Goal: Transaction & Acquisition: Purchase product/service

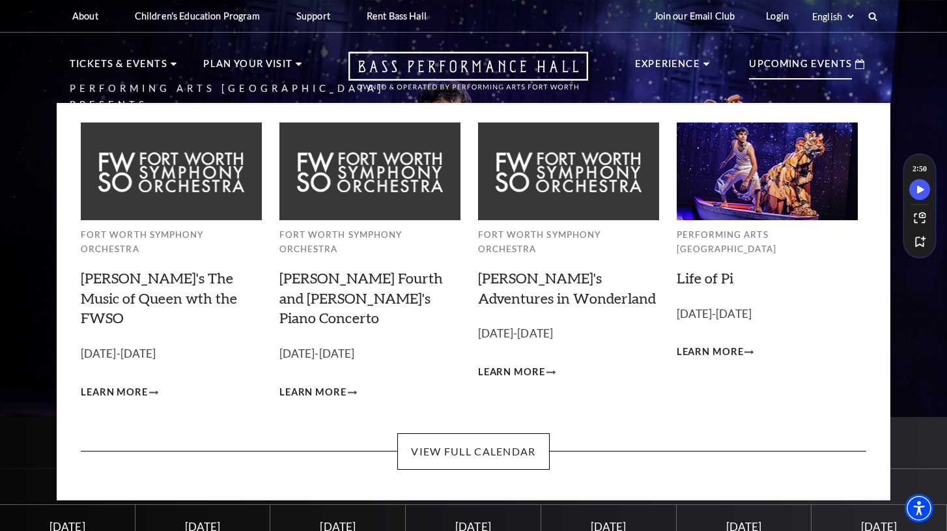
click at [805, 66] on p "Upcoming Events" at bounding box center [800, 67] width 103 height 23
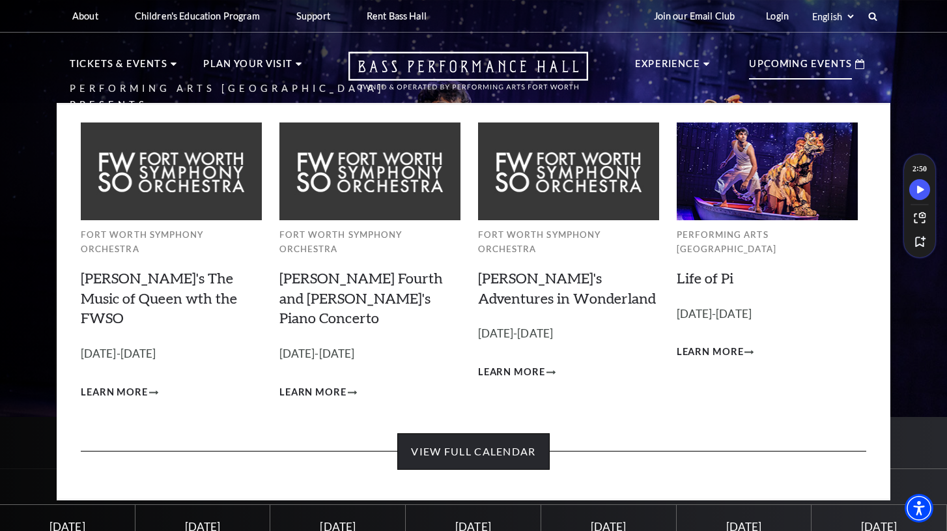
click at [481, 433] on link "View Full Calendar" at bounding box center [473, 451] width 152 height 36
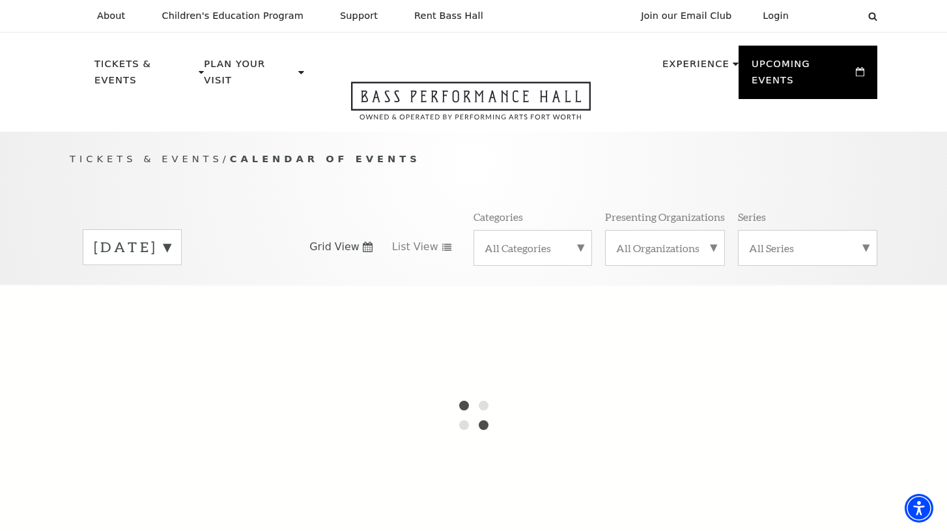
scroll to position [23, 0]
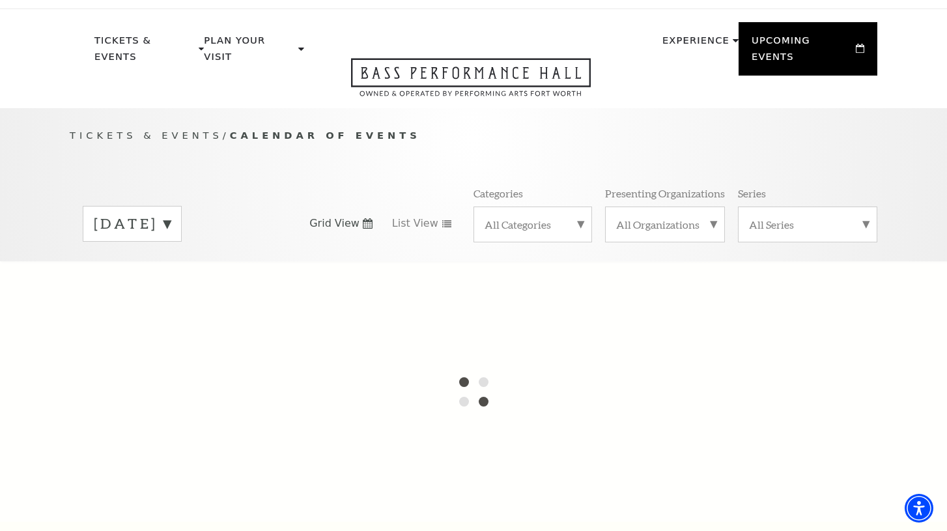
click at [555, 218] on label "All Categories" at bounding box center [533, 225] width 96 height 14
click at [510, 291] on div at bounding box center [473, 391] width 947 height 261
click at [510, 292] on div at bounding box center [473, 391] width 947 height 261
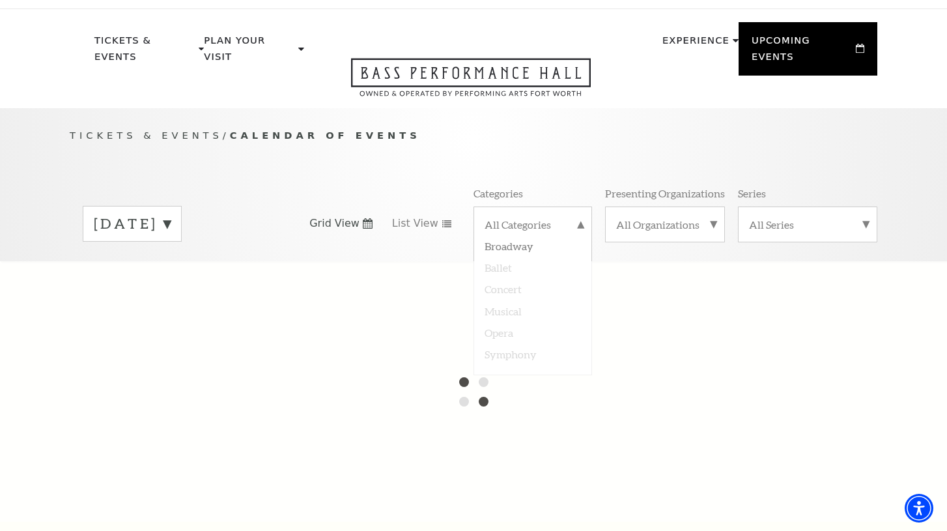
click at [510, 292] on div at bounding box center [473, 391] width 947 height 261
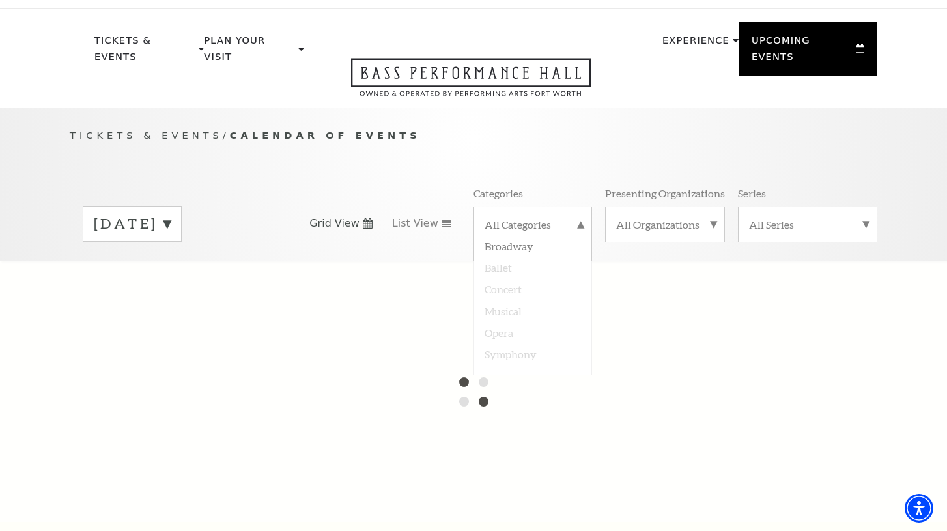
click at [510, 292] on div at bounding box center [473, 391] width 947 height 261
click at [171, 214] on label "August 2025" at bounding box center [132, 224] width 77 height 20
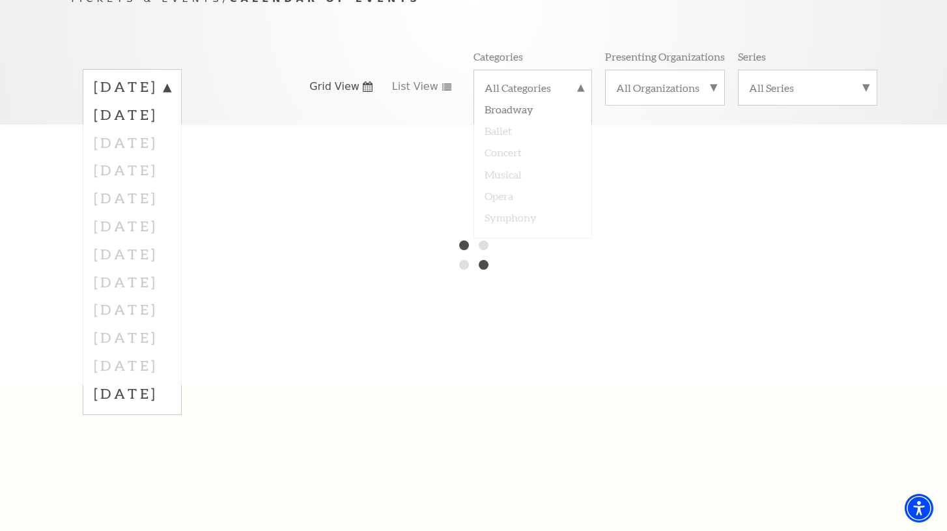
scroll to position [166, 0]
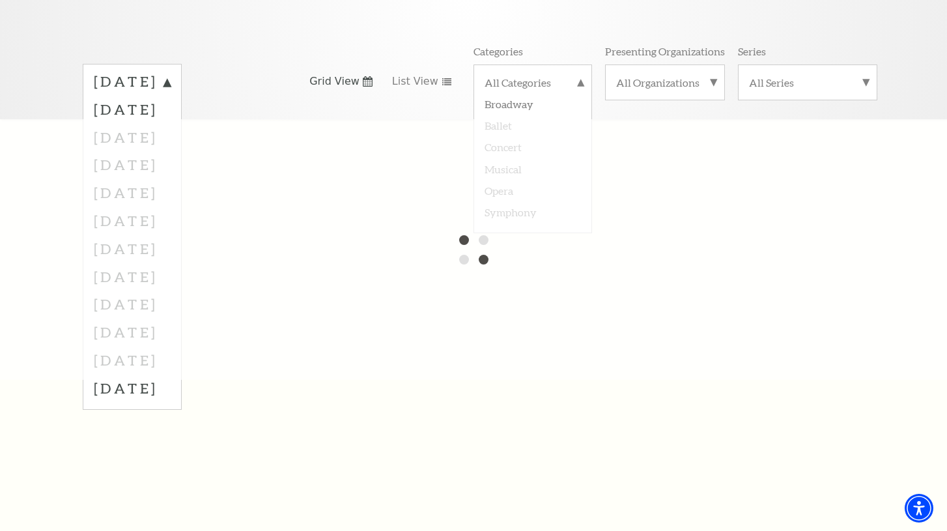
click at [177, 209] on div at bounding box center [473, 249] width 947 height 261
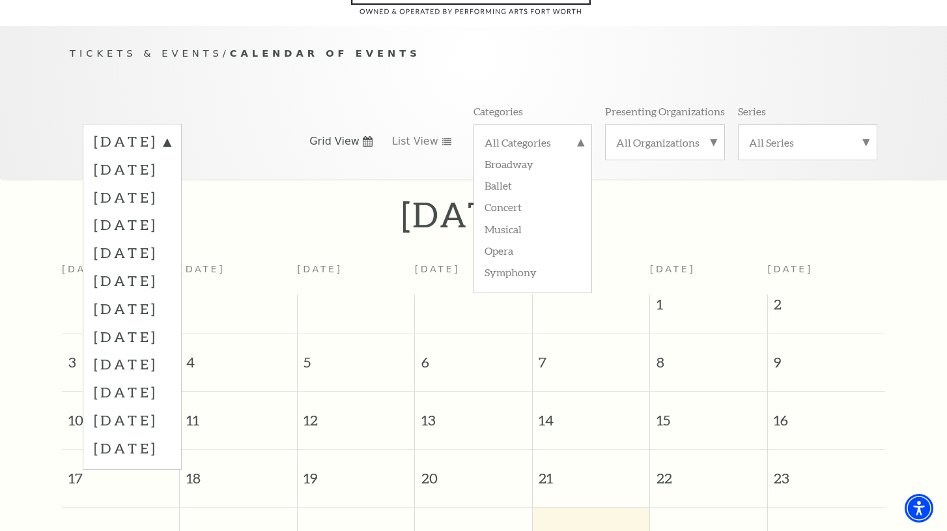
scroll to position [115, 0]
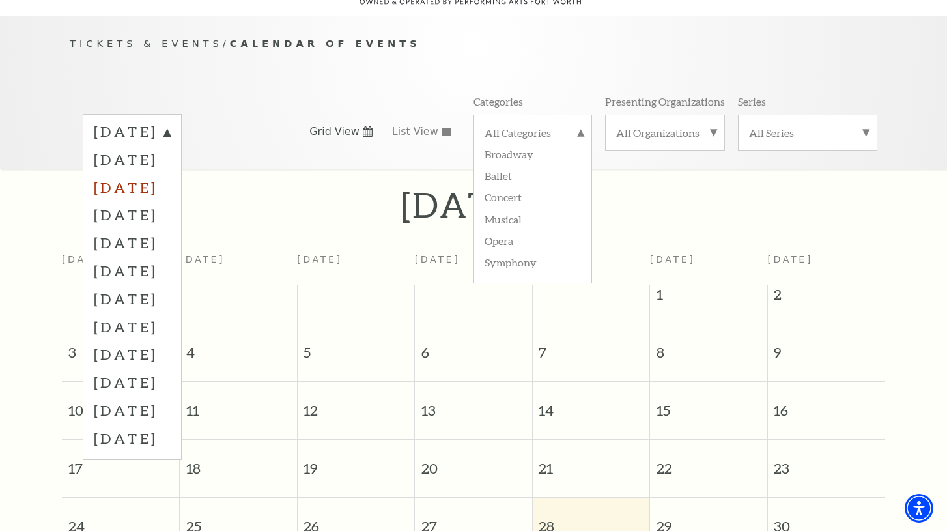
click at [171, 173] on label "October 2025" at bounding box center [132, 187] width 77 height 28
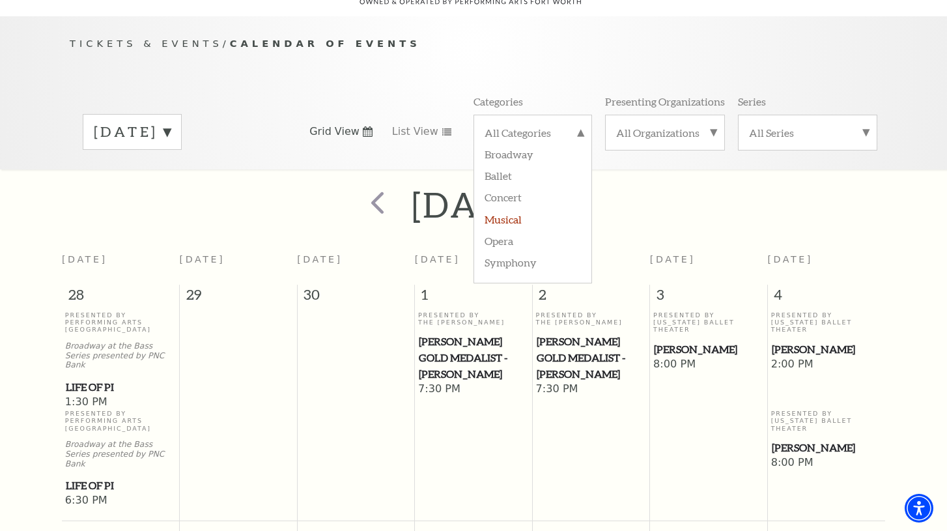
click at [512, 208] on label "Musical" at bounding box center [533, 219] width 96 height 22
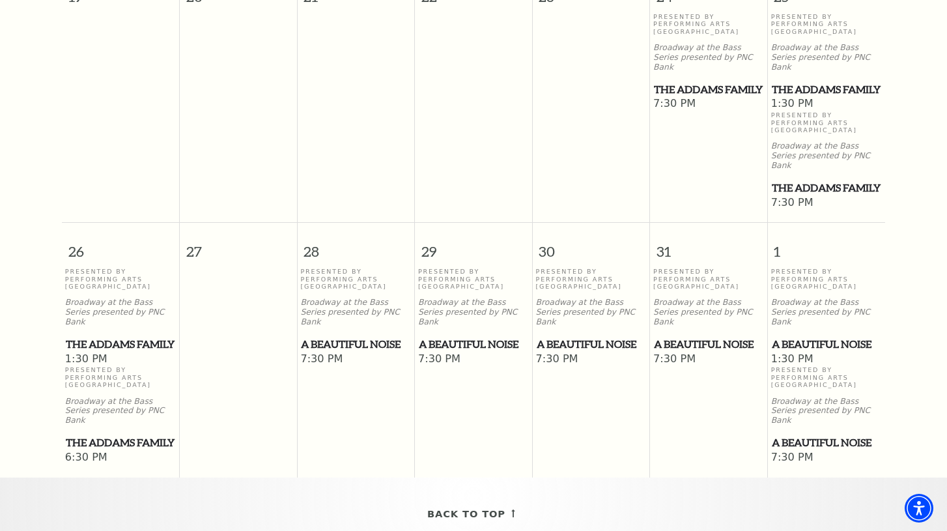
scroll to position [586, 0]
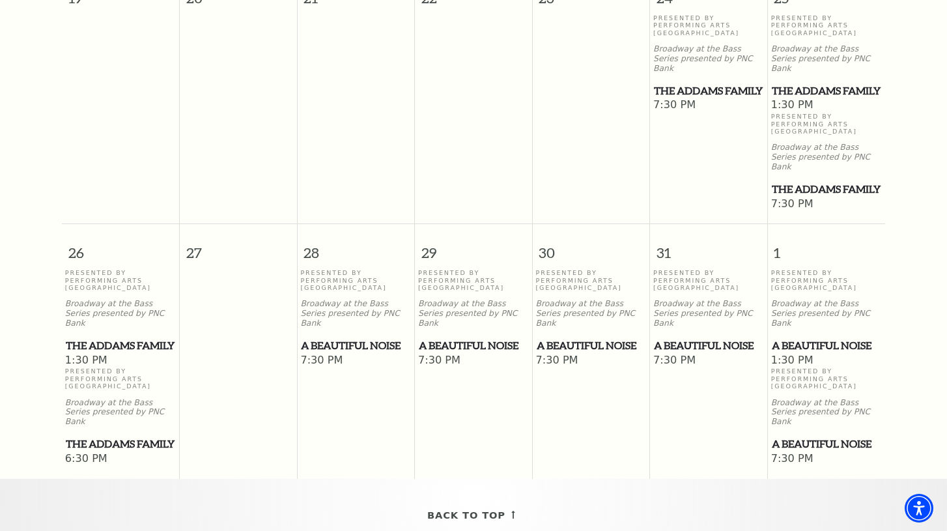
click at [106, 338] on span "The Addams Family" at bounding box center [121, 346] width 110 height 16
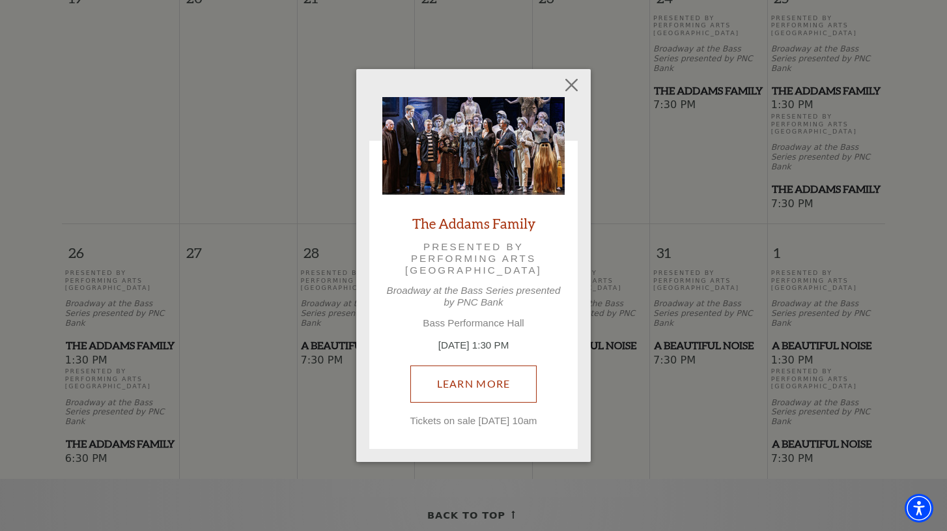
click at [486, 366] on link "Learn More" at bounding box center [474, 384] width 127 height 36
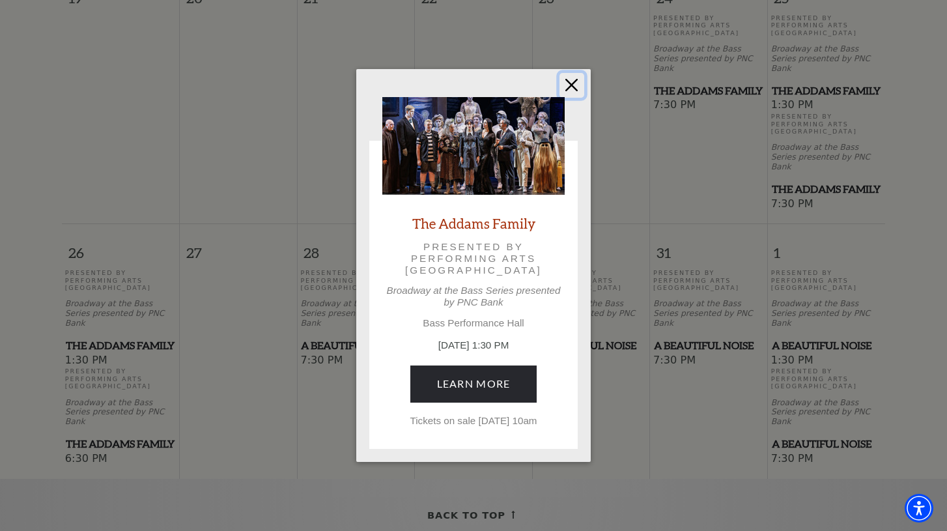
click at [576, 73] on button "Close" at bounding box center [572, 85] width 25 height 25
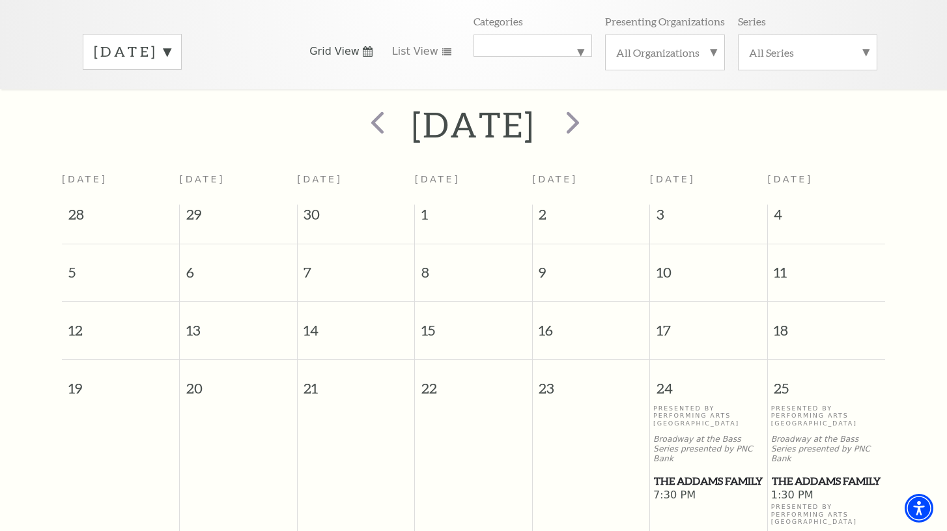
scroll to position [195, 0]
click at [171, 42] on label "October 2025" at bounding box center [132, 52] width 77 height 20
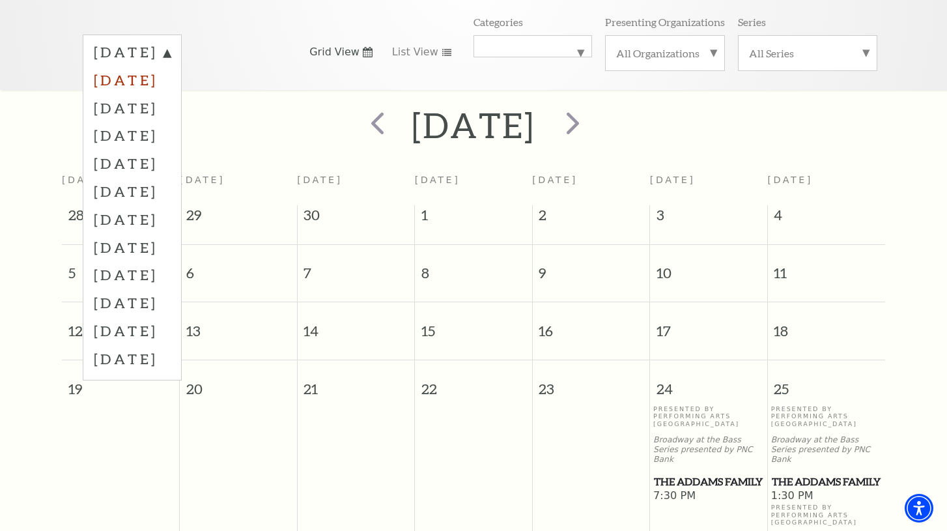
click at [171, 74] on label "September 2025" at bounding box center [132, 80] width 77 height 28
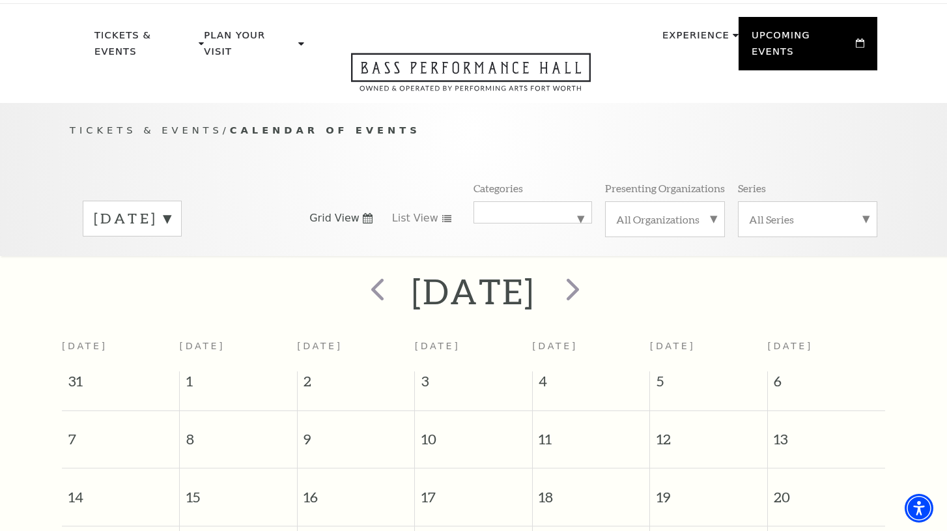
scroll to position [0, 0]
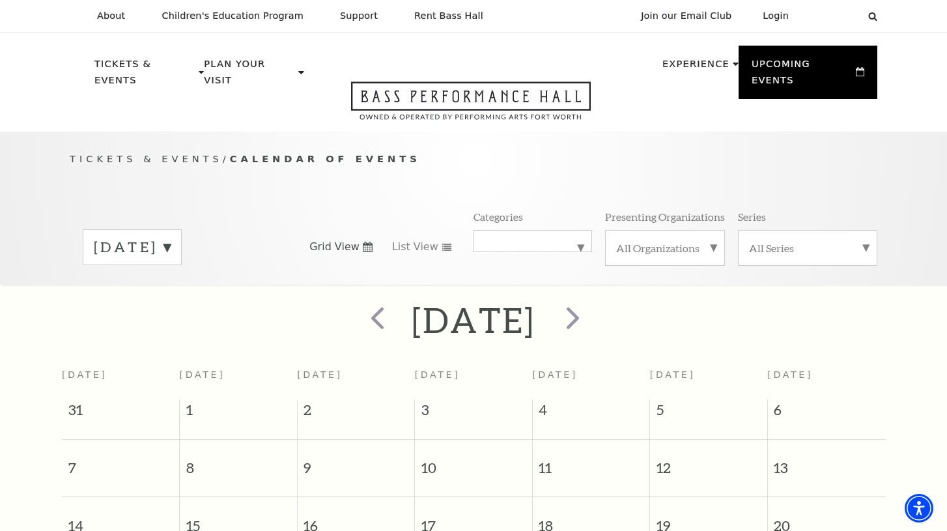
click at [171, 238] on label "September 2025" at bounding box center [132, 247] width 77 height 20
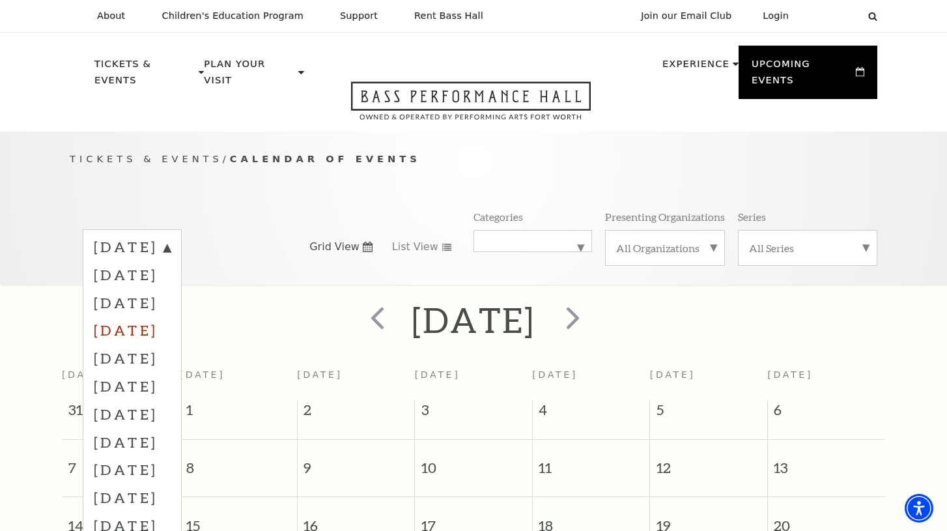
click at [164, 316] on label "November 2025" at bounding box center [132, 330] width 77 height 28
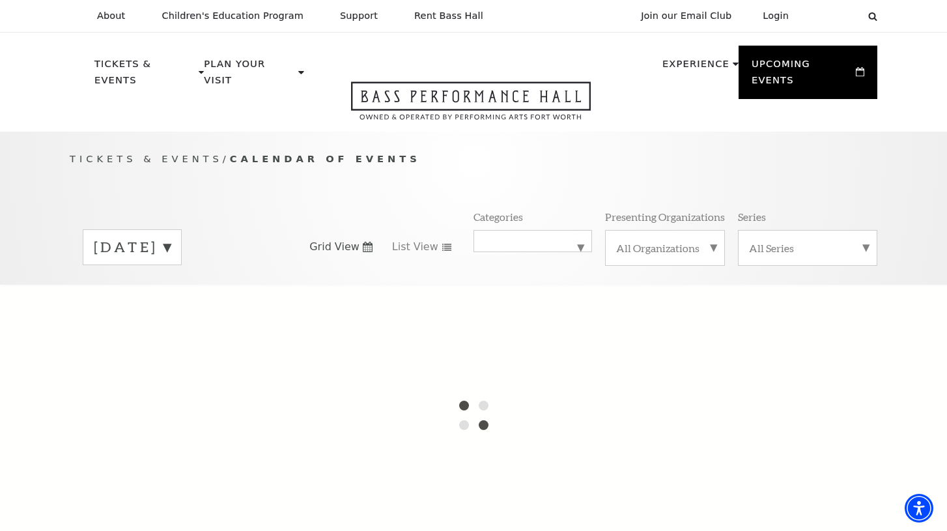
scroll to position [78, 0]
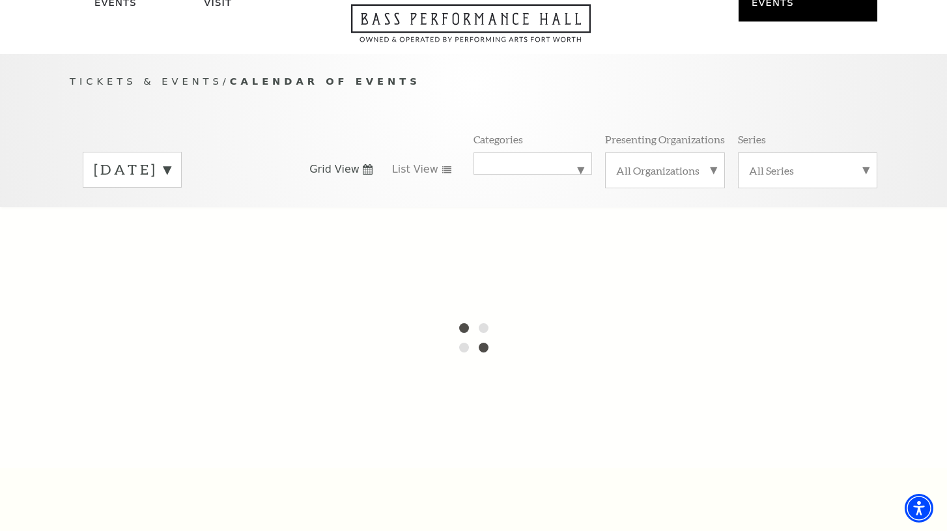
click at [171, 160] on label "September 2025" at bounding box center [132, 170] width 77 height 20
click at [171, 160] on label "August 2025" at bounding box center [132, 171] width 77 height 23
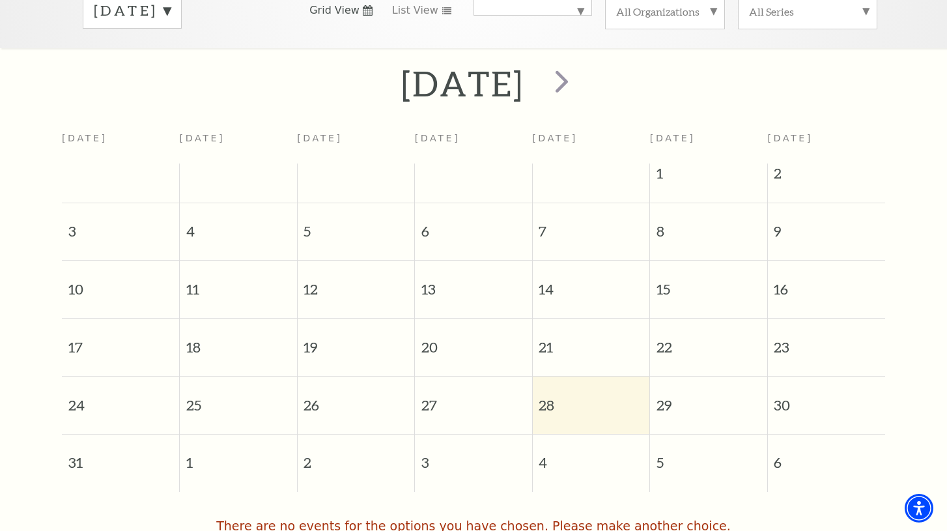
scroll to position [195, 0]
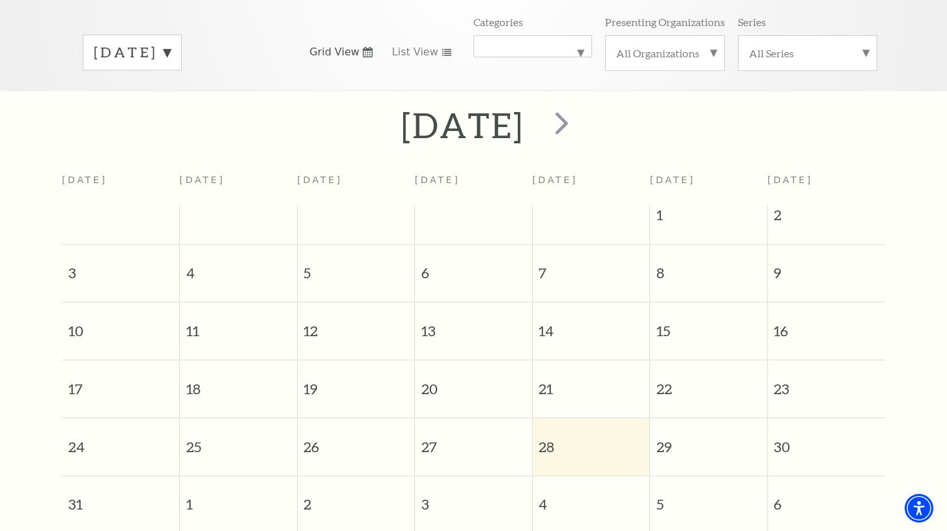
click at [171, 42] on label "August 2025" at bounding box center [132, 52] width 77 height 20
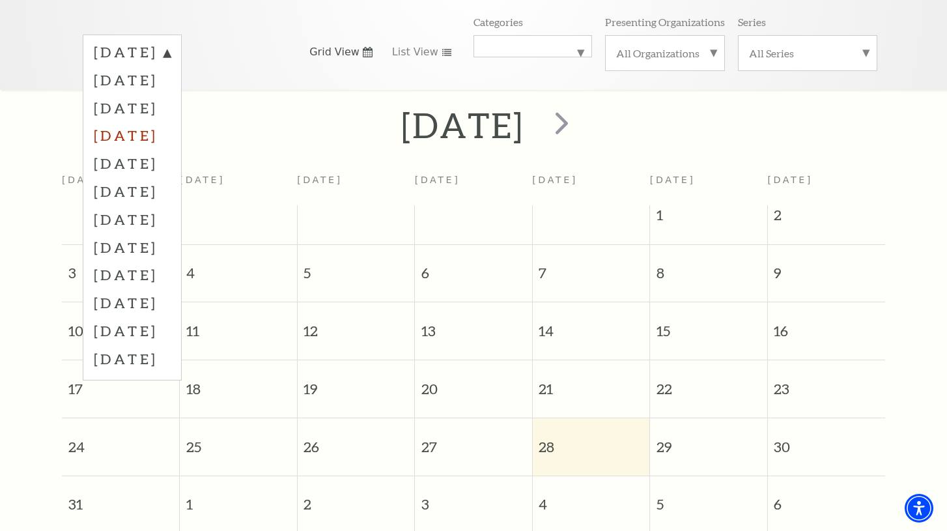
click at [171, 124] on label "November 2025" at bounding box center [132, 135] width 77 height 28
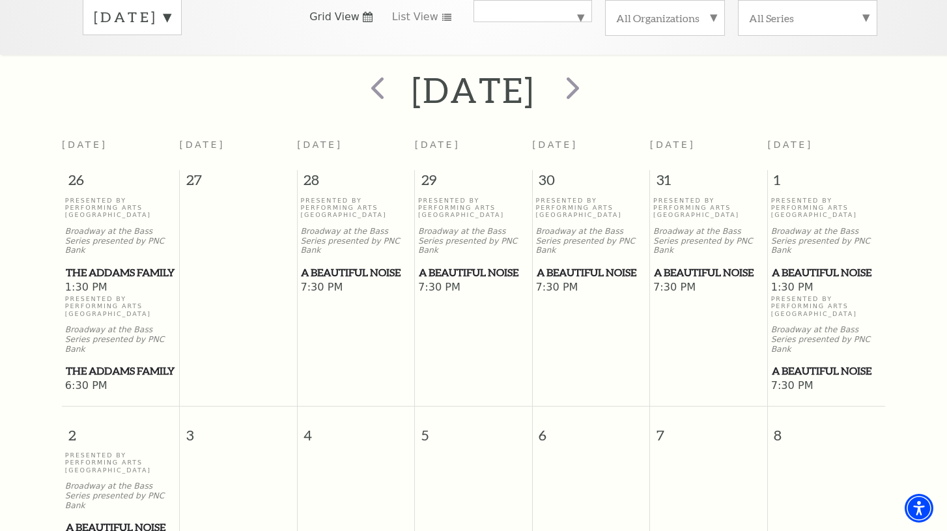
scroll to position [226, 0]
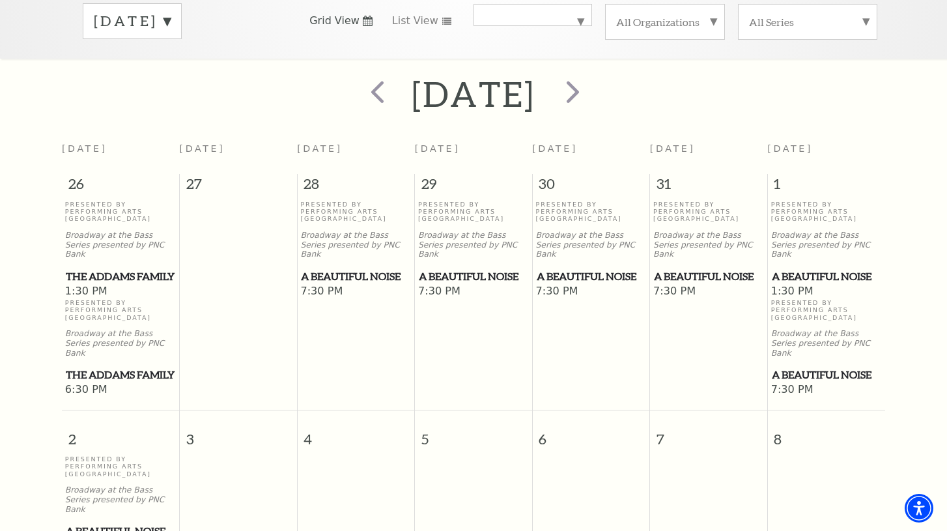
click at [171, 11] on label "November 2025" at bounding box center [132, 21] width 77 height 20
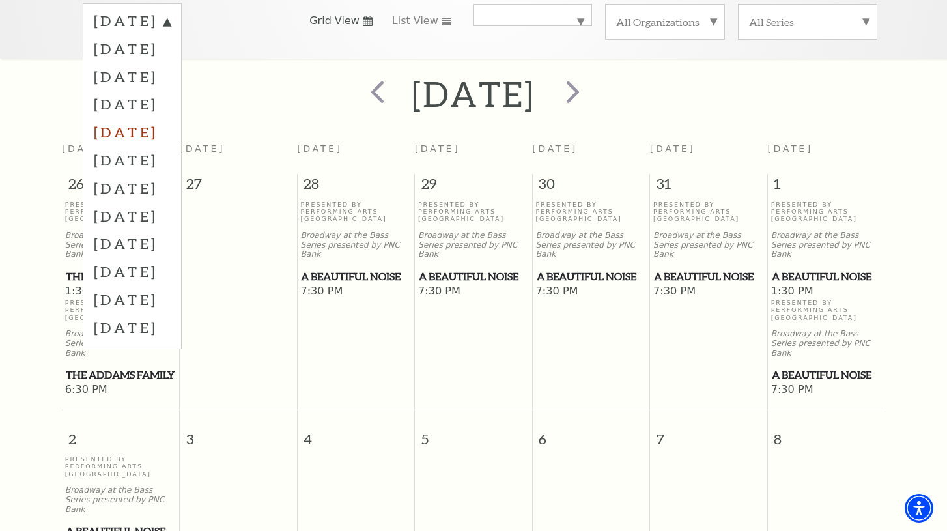
click at [171, 120] on label "December 2025" at bounding box center [132, 132] width 77 height 28
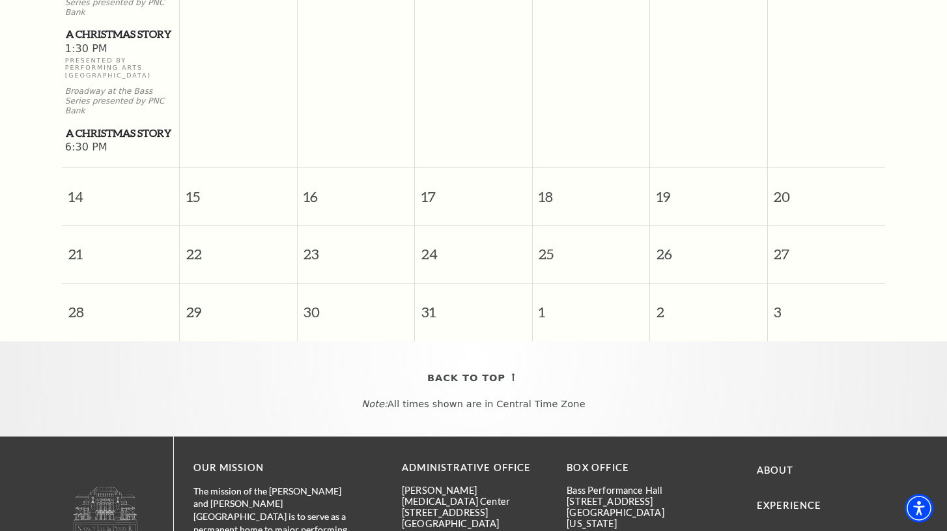
scroll to position [670, 0]
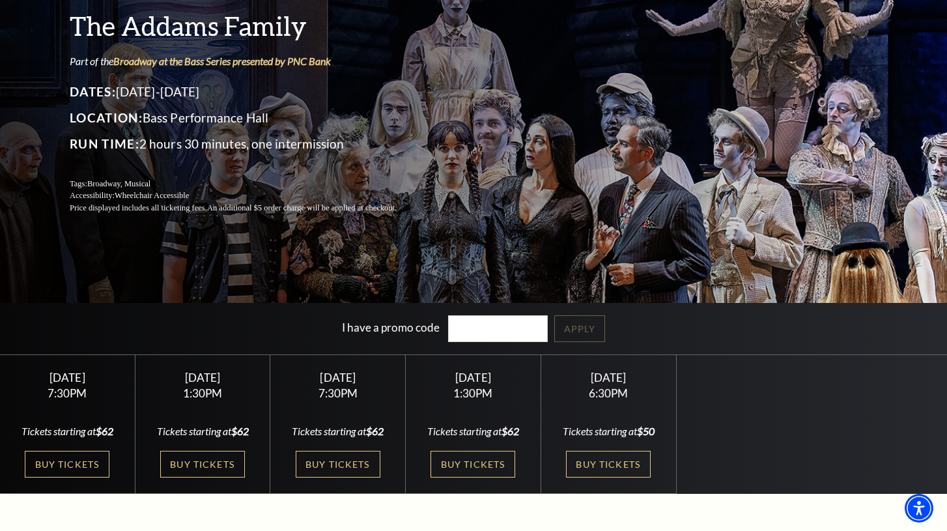
scroll to position [115, 0]
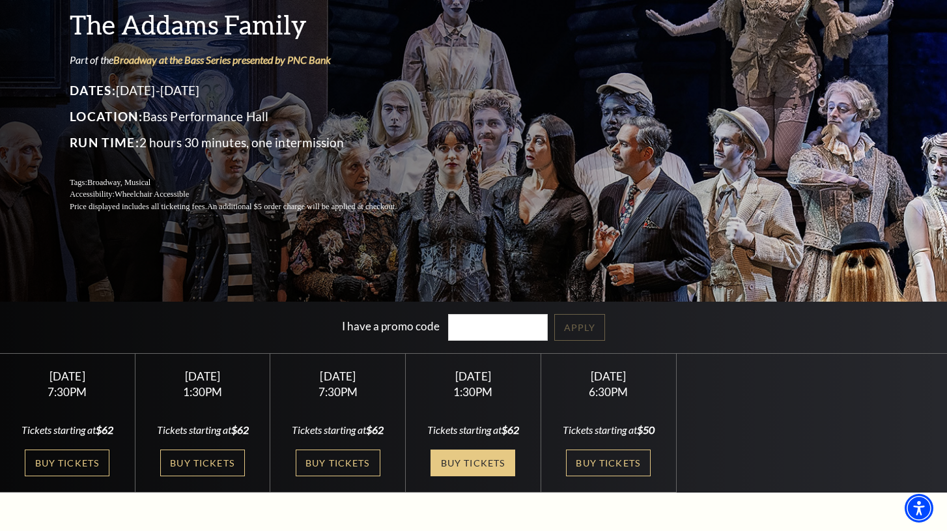
click at [499, 461] on link "Buy Tickets" at bounding box center [473, 463] width 85 height 27
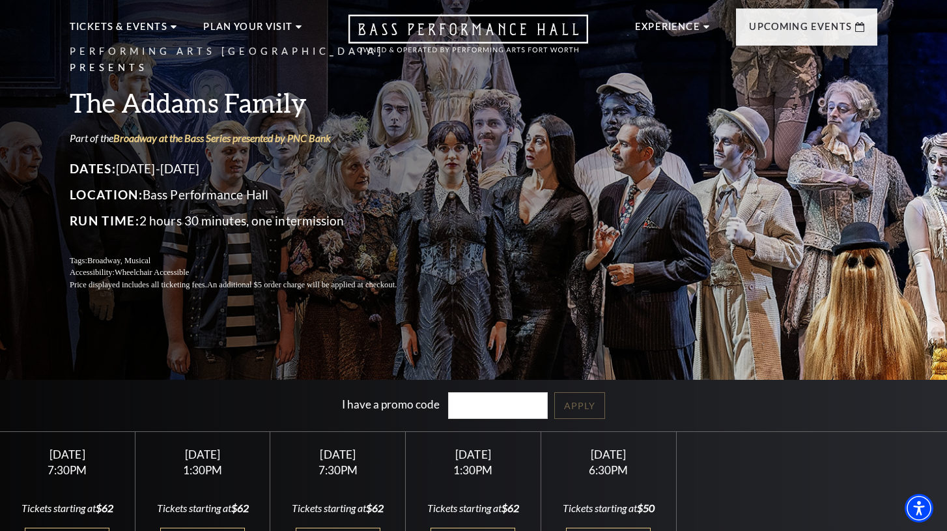
scroll to position [0, 0]
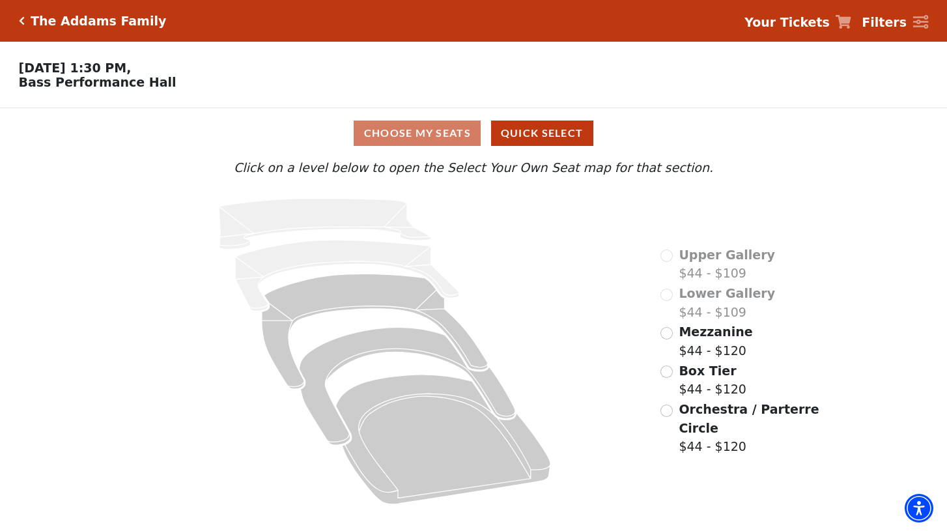
click at [686, 341] on label "Mezzanine $44 - $120" at bounding box center [716, 341] width 74 height 37
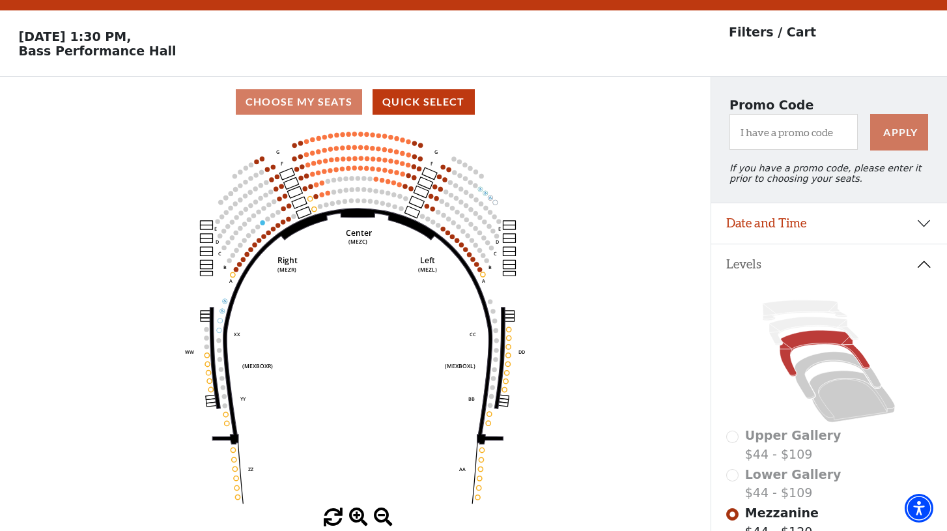
scroll to position [60, 0]
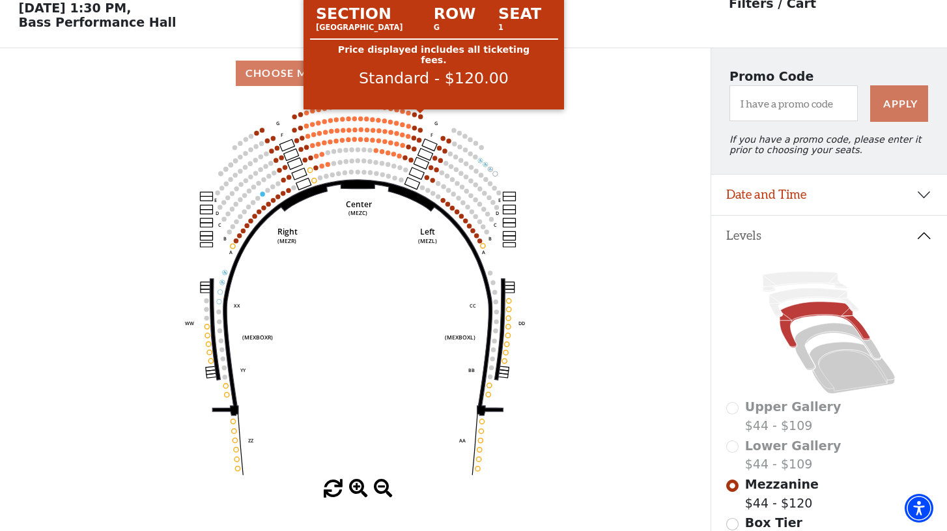
click at [420, 117] on circle at bounding box center [420, 116] width 5 height 5
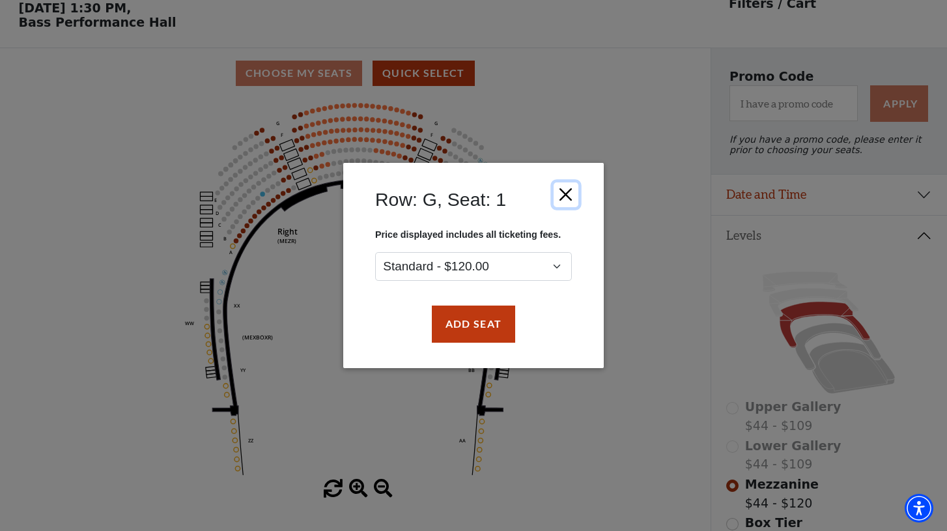
click at [564, 193] on button "Close" at bounding box center [566, 194] width 25 height 25
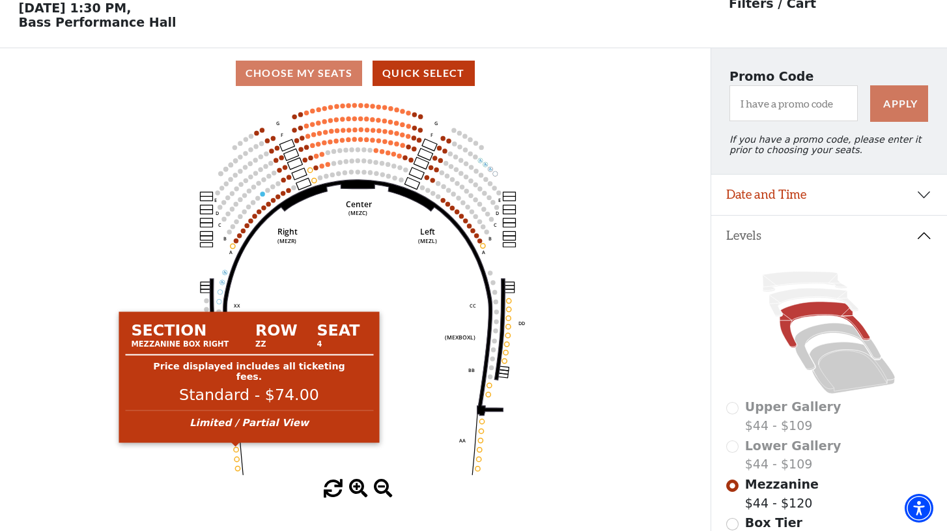
drag, startPoint x: 237, startPoint y: 448, endPoint x: 237, endPoint y: 426, distance: 22.8
click at [237, 446] on body "Skip to main content Enable accessibility for low vision Open the accessibility…" at bounding box center [473, 205] width 947 height 531
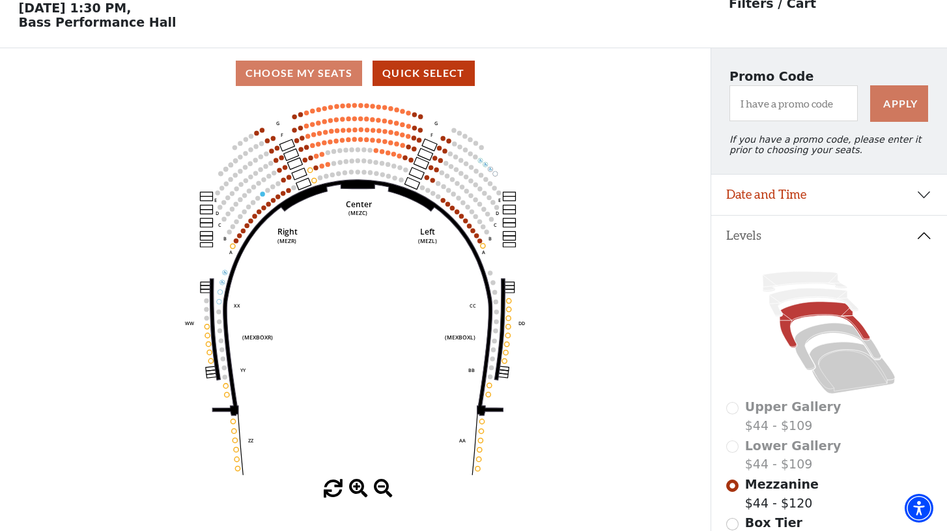
click at [356, 501] on div "Choose My Seats Quick Select Current Level Mezzanine Click on a level below to …" at bounding box center [355, 313] width 711 height 531
click at [364, 496] on span at bounding box center [358, 489] width 19 height 19
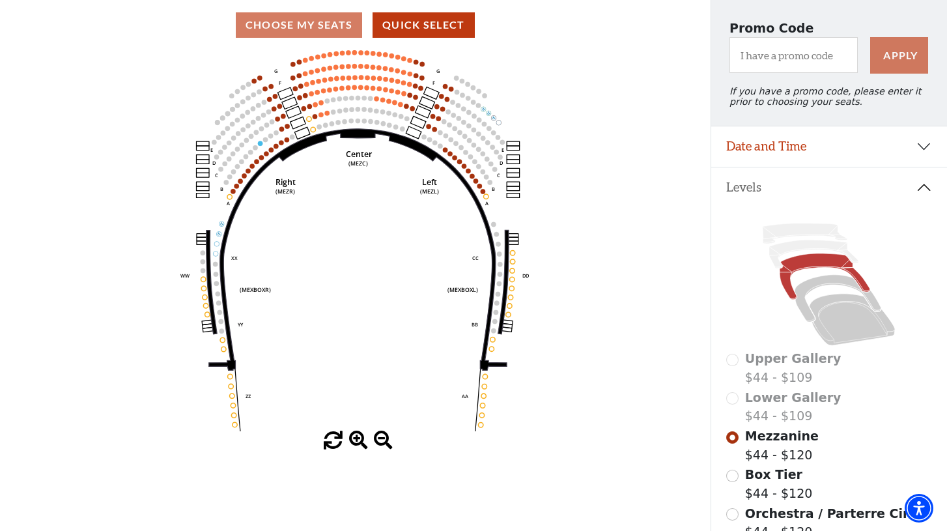
scroll to position [120, 0]
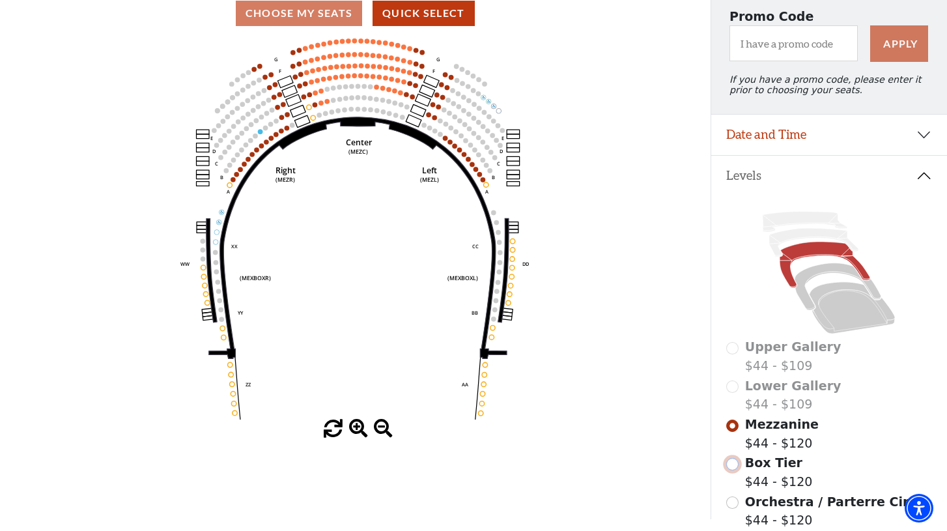
click at [735, 466] on input "Box Tier$44 - $120\a" at bounding box center [733, 464] width 12 height 12
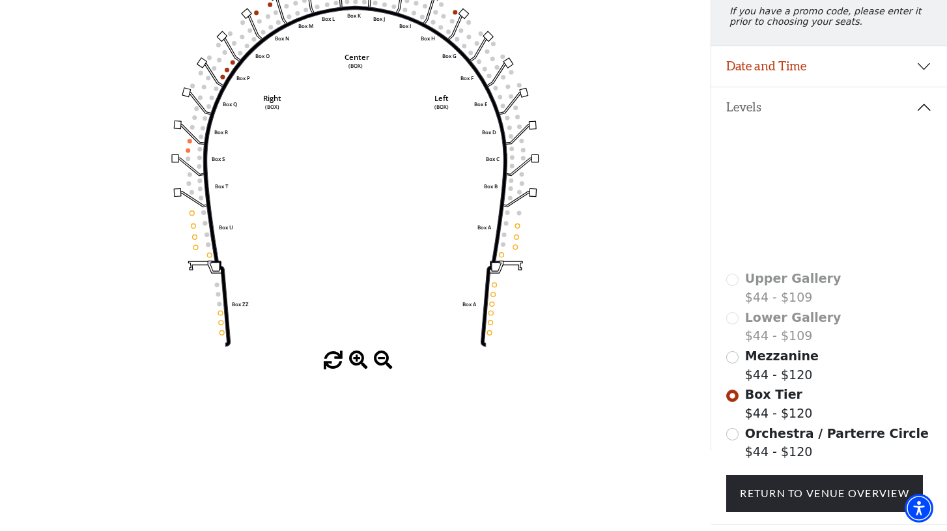
scroll to position [188, 0]
click at [792, 440] on span "Orchestra / Parterre Circle" at bounding box center [837, 434] width 184 height 14
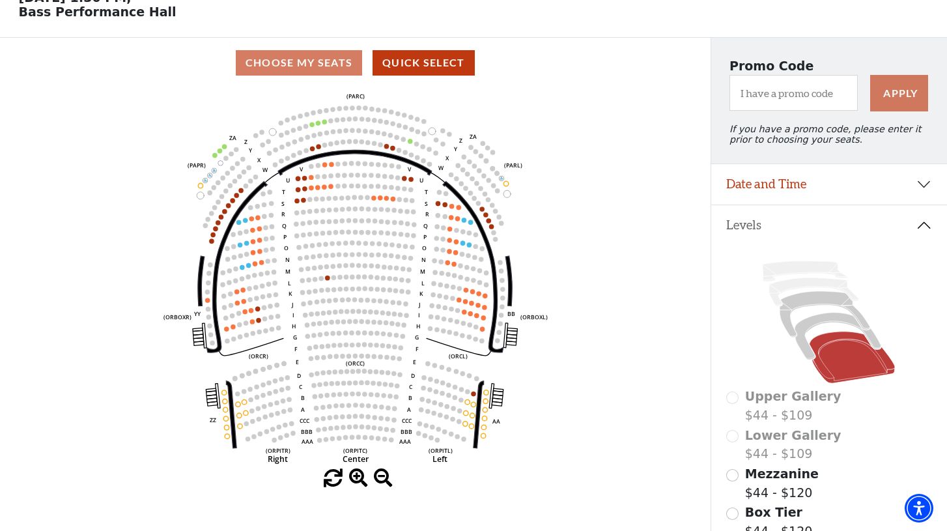
scroll to position [0, 0]
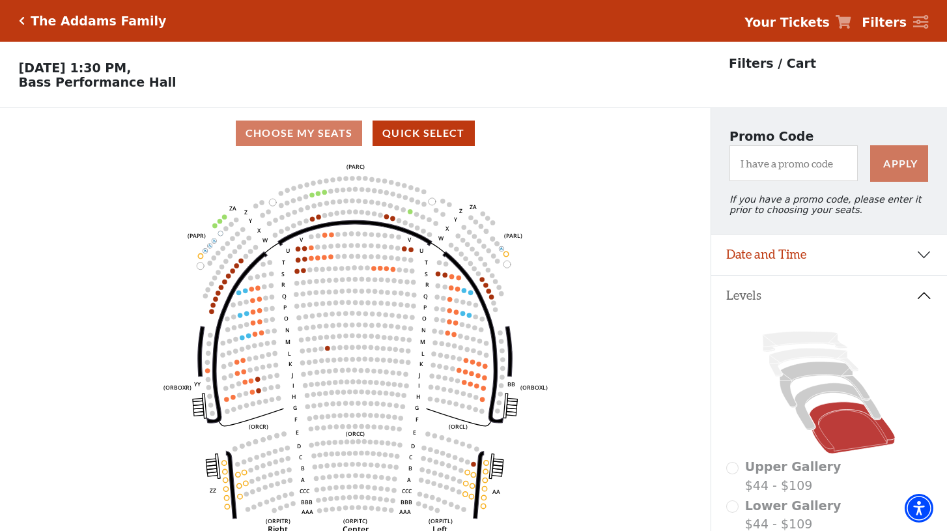
click at [100, 27] on h5 "The Addams Family" at bounding box center [99, 21] width 136 height 15
click at [27, 22] on div "The Addams Family" at bounding box center [96, 21] width 142 height 15
click at [25, 22] on div "The Addams Family" at bounding box center [96, 21] width 142 height 15
click at [19, 20] on icon "Click here to go back to filters" at bounding box center [22, 20] width 6 height 9
